Goal: Download file/media

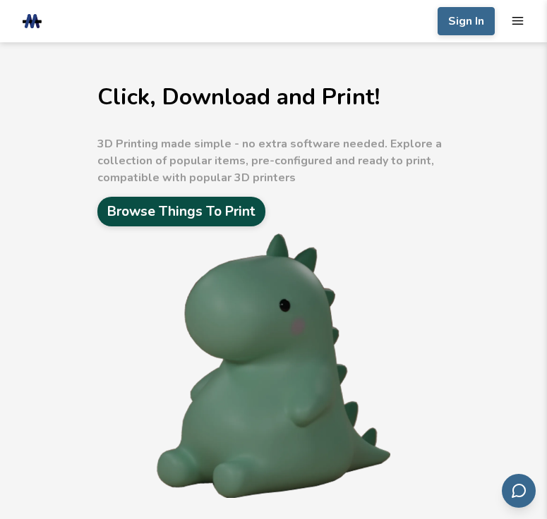
click at [226, 222] on link "Browse Things To Print" at bounding box center [181, 212] width 168 height 30
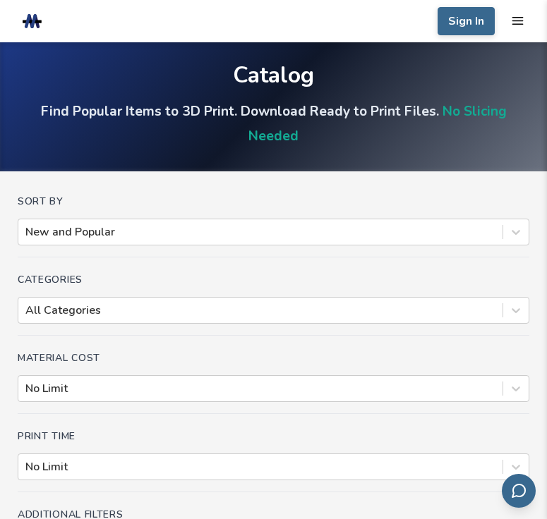
scroll to position [141, 0]
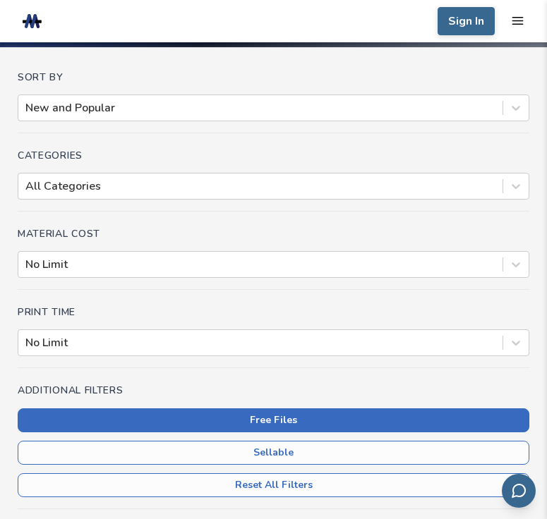
click at [279, 420] on button "Free Files" at bounding box center [274, 421] width 512 height 24
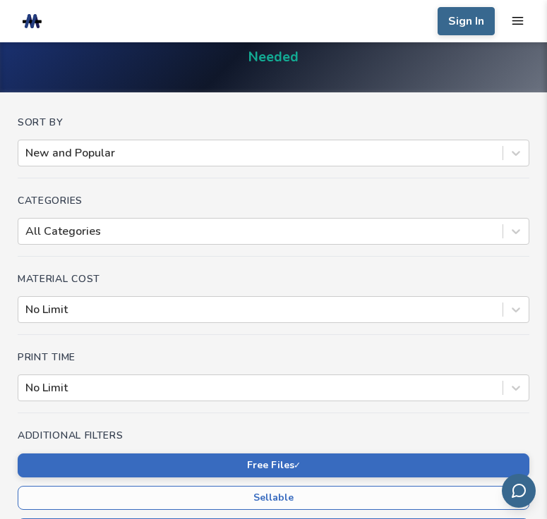
scroll to position [71, 0]
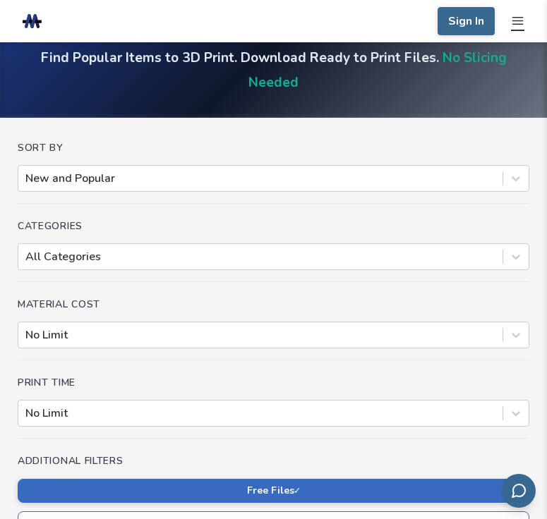
click at [520, 22] on icon "mobile navigation menu" at bounding box center [517, 20] width 13 height 13
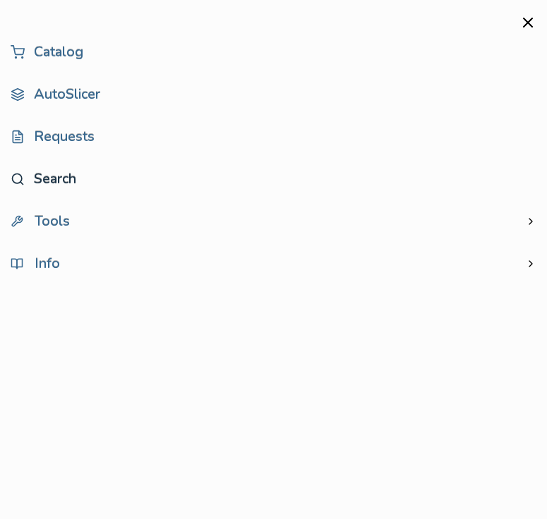
click at [53, 179] on link "Search" at bounding box center [274, 179] width 526 height 28
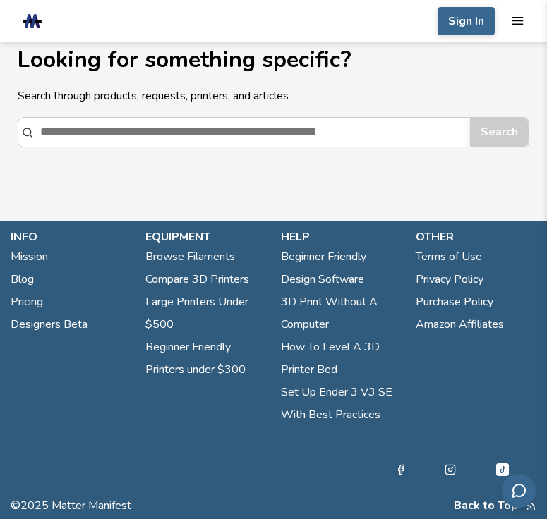
scroll to position [20, 0]
click at [83, 135] on input "Search" at bounding box center [251, 132] width 423 height 27
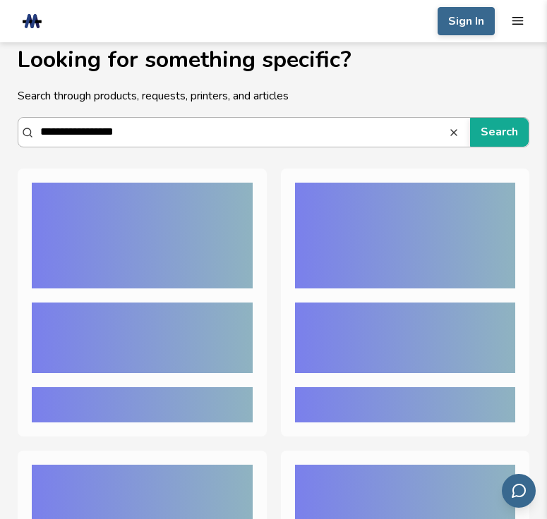
click at [470, 118] on button "Search" at bounding box center [499, 132] width 59 height 28
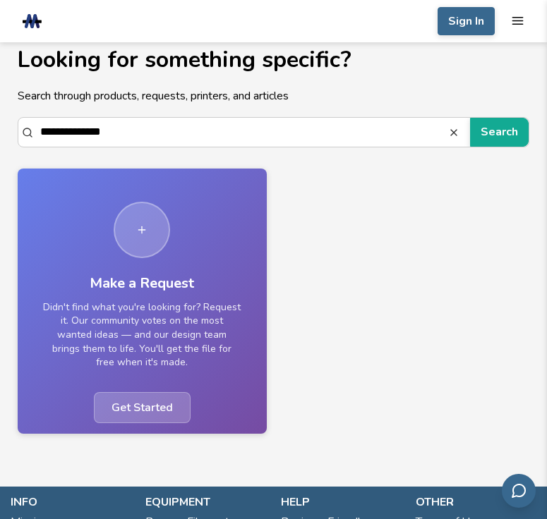
click at [470, 118] on button "Search" at bounding box center [499, 132] width 59 height 28
type input "******"
click at [470, 118] on button "Search" at bounding box center [499, 132] width 59 height 28
